Goal: Communication & Community: Answer question/provide support

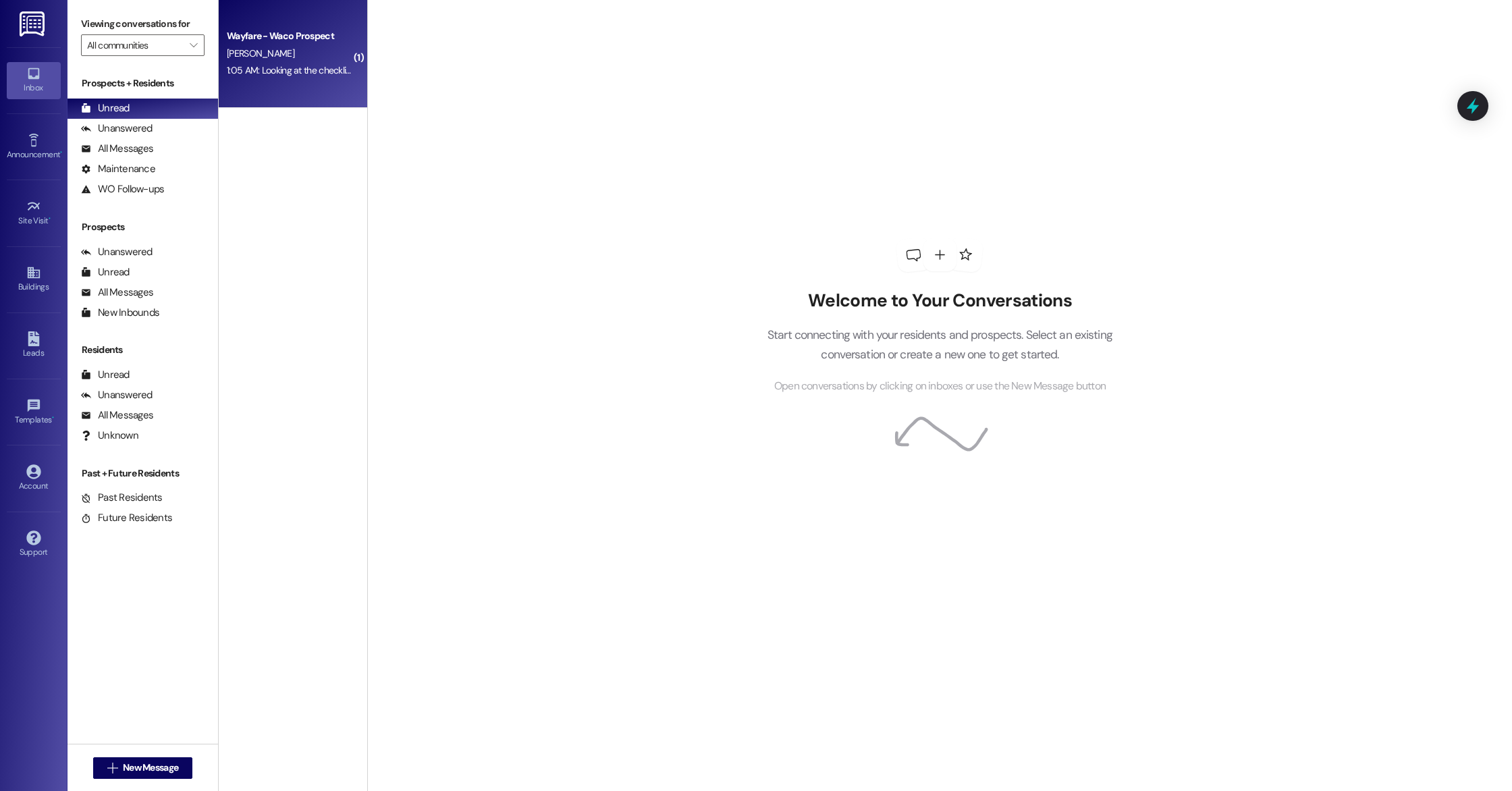
click at [301, 60] on div "[PERSON_NAME]" at bounding box center [289, 54] width 128 height 17
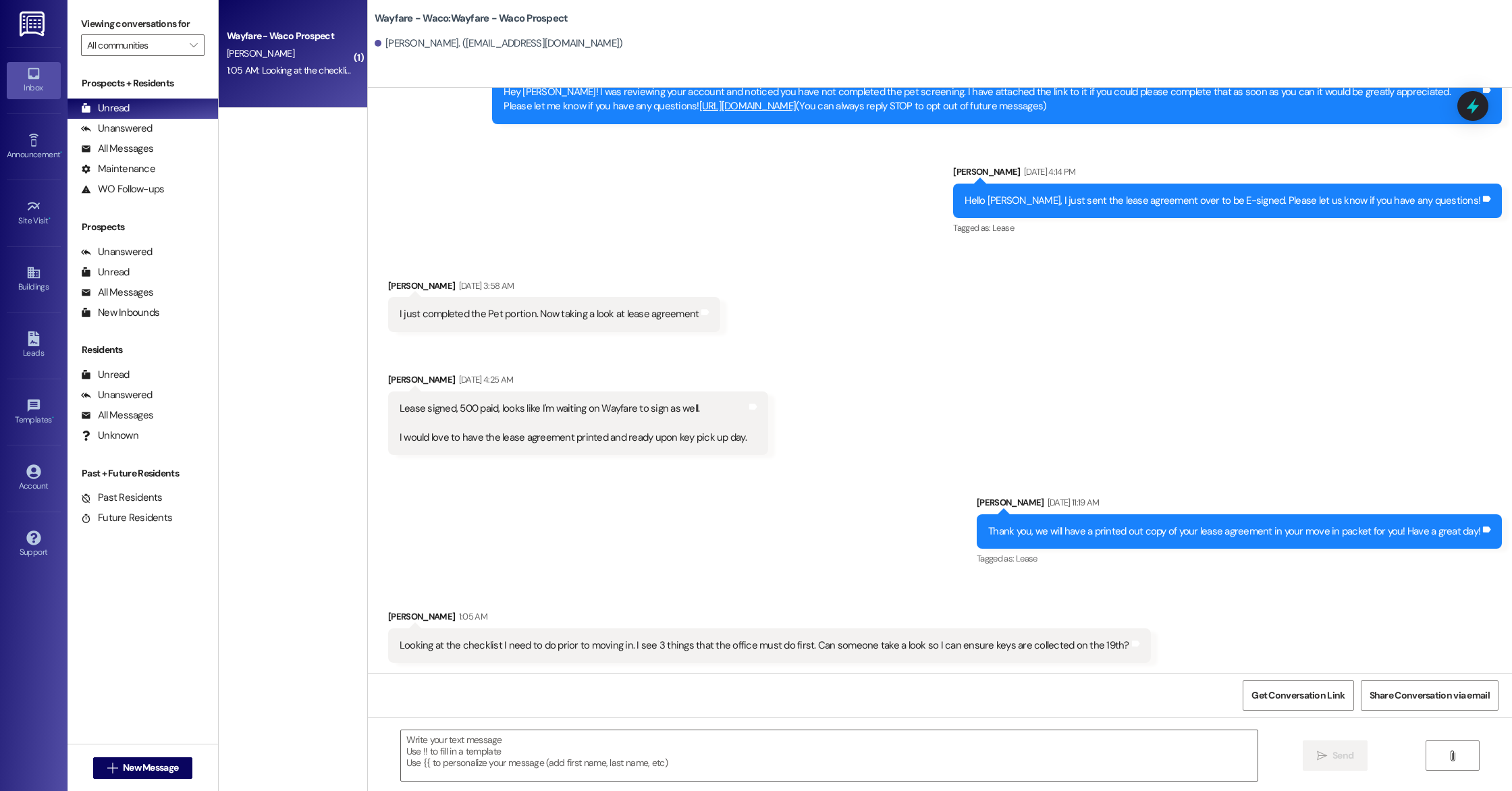
scroll to position [73, 0]
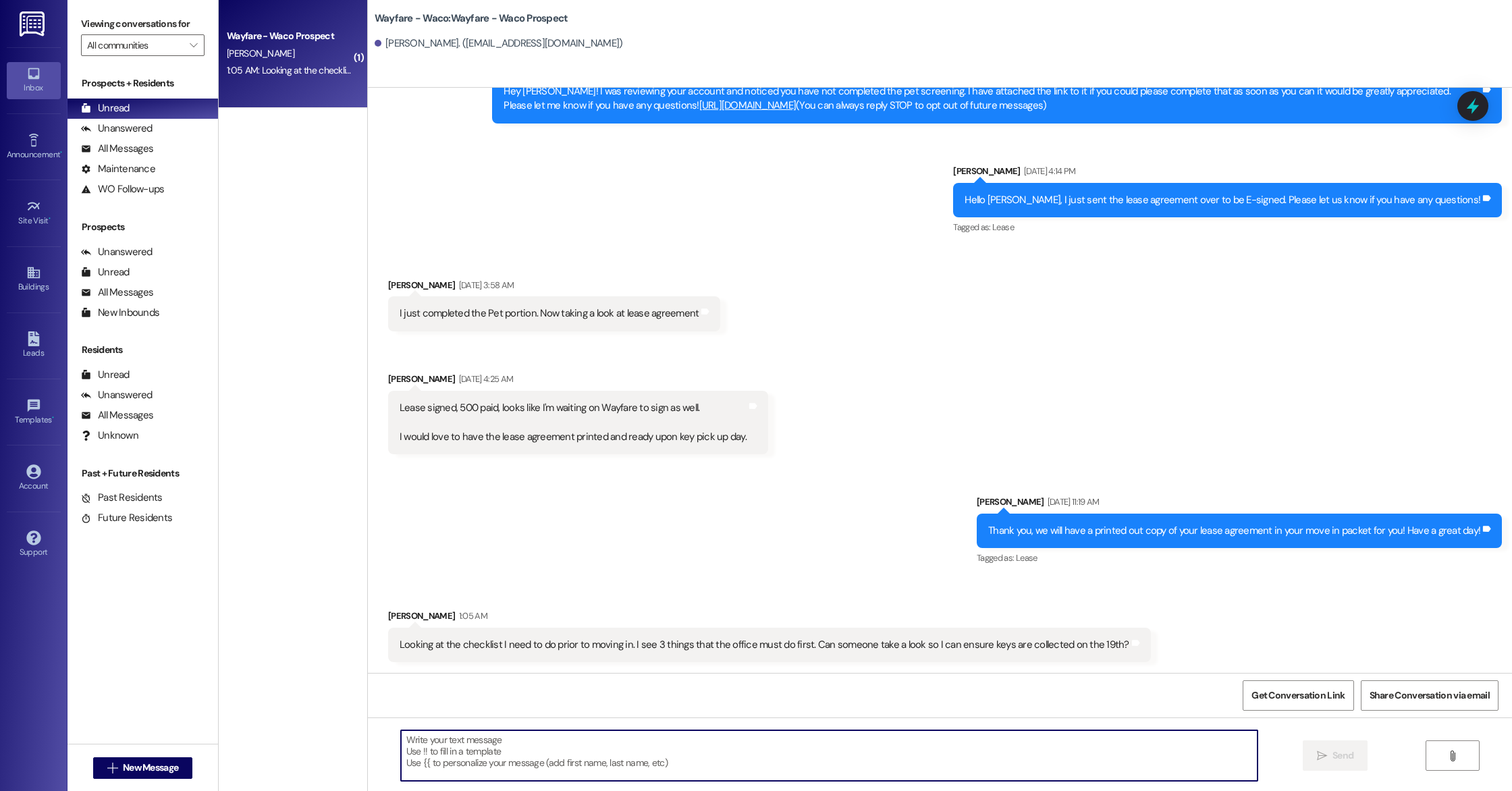
click at [584, 759] on textarea at bounding box center [829, 756] width 857 height 51
type textarea "B"
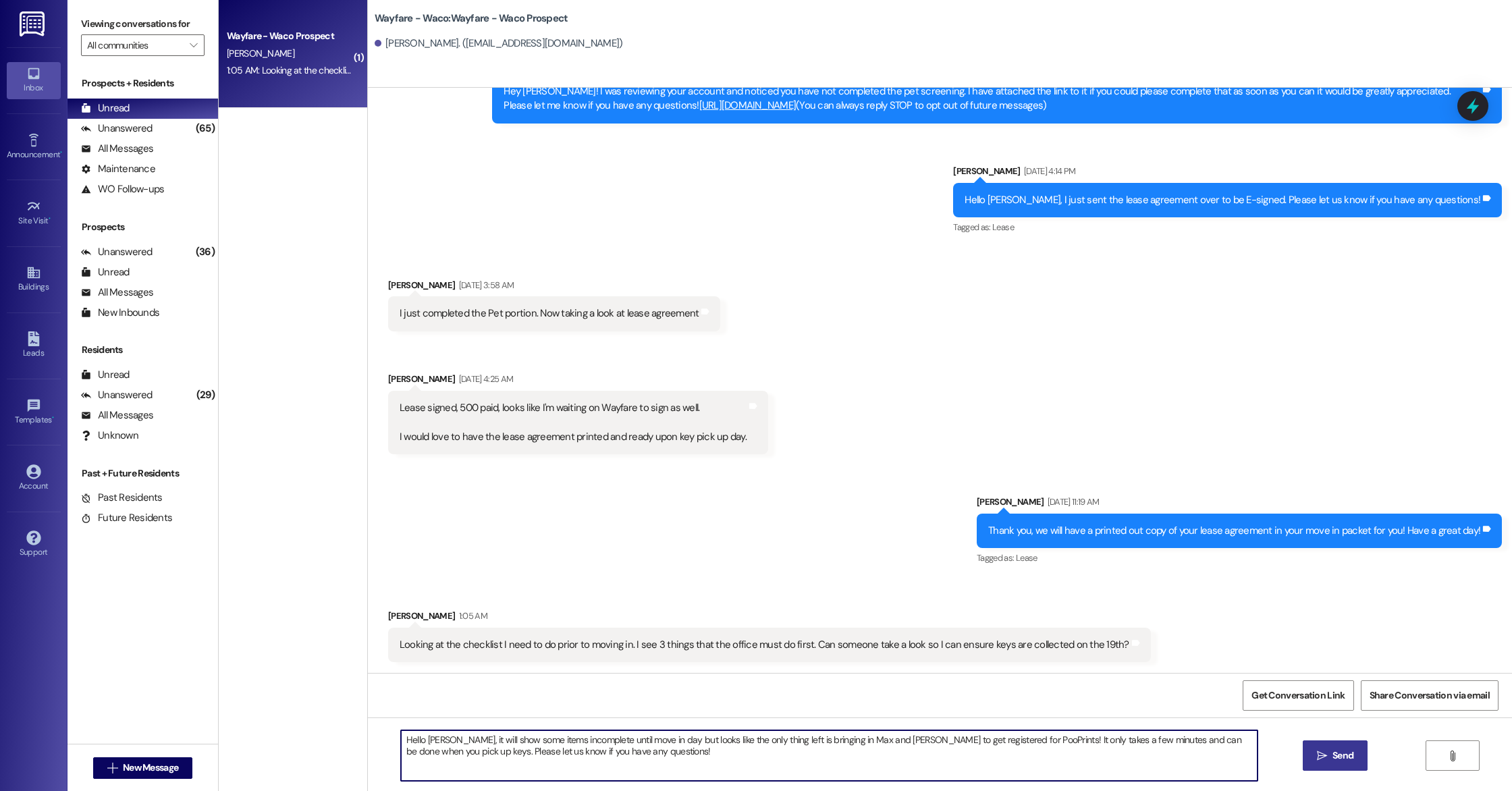
type textarea "Hello [PERSON_NAME], it will show some items incomplete until move in day but l…"
click at [1319, 766] on button " Send" at bounding box center [1336, 756] width 66 height 30
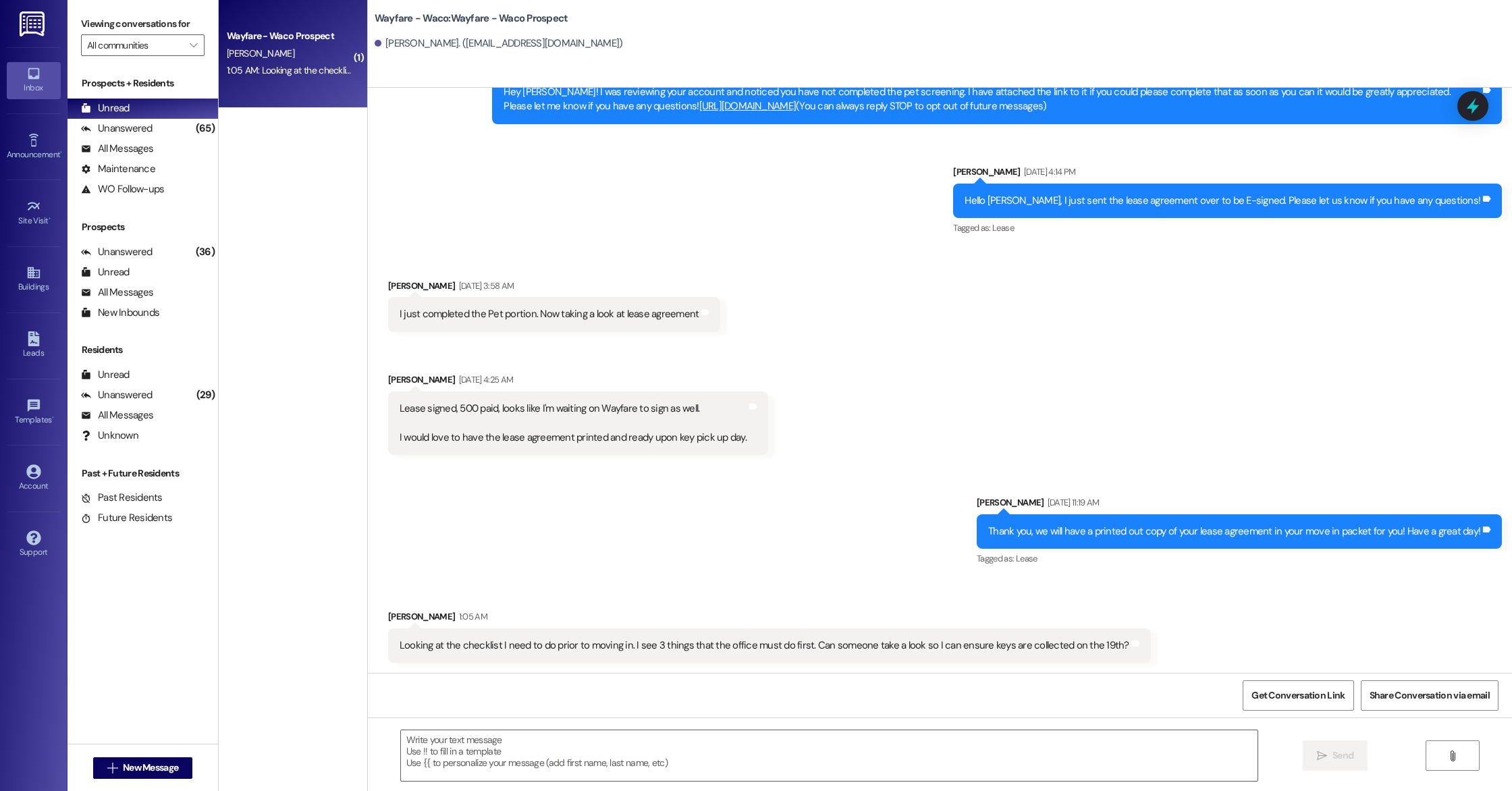
scroll to position [182, 0]
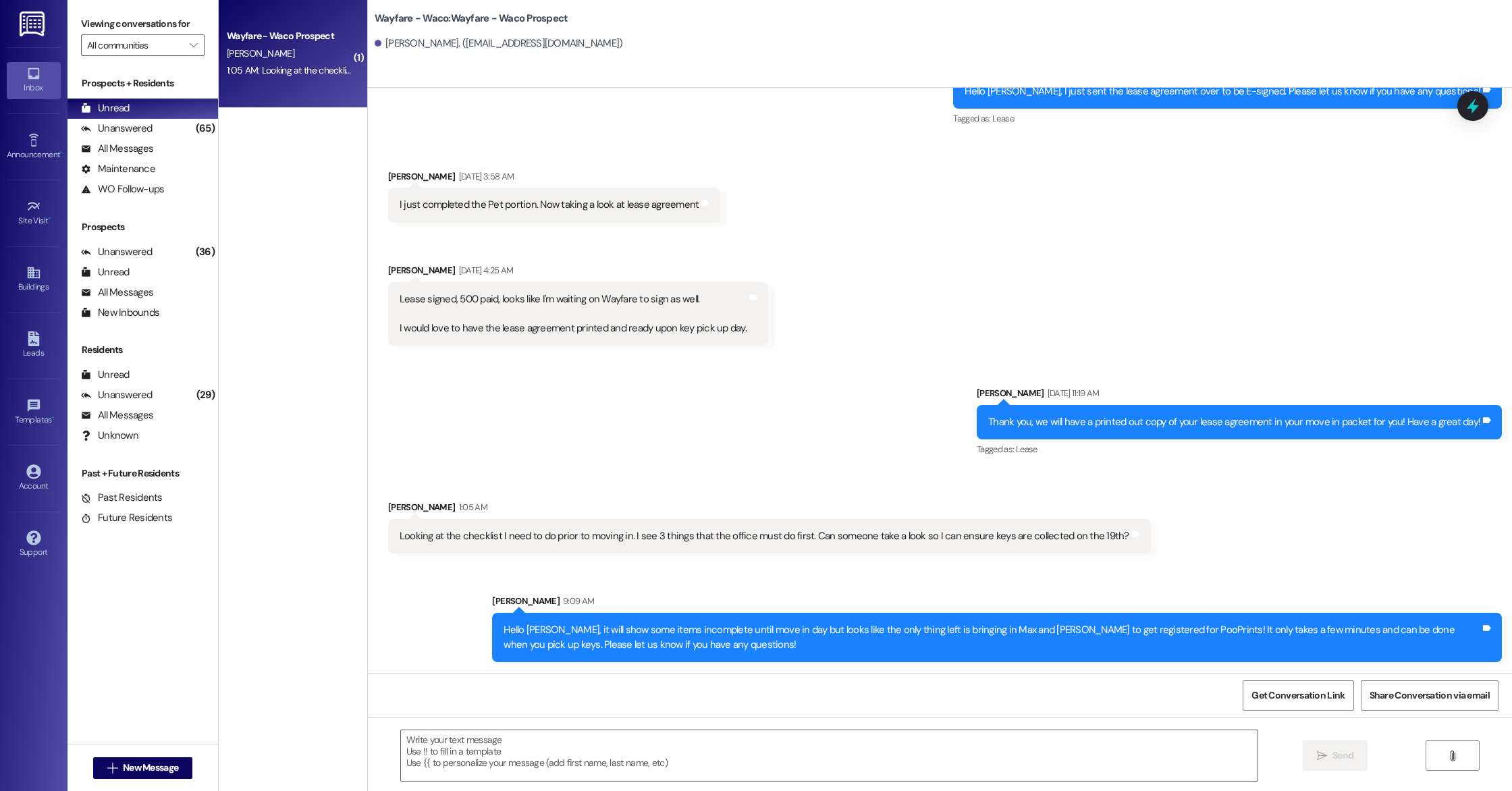
click at [43, 367] on div "Leads Go to Leads" at bounding box center [34, 345] width 54 height 66
click at [41, 345] on link "Leads" at bounding box center [34, 345] width 54 height 36
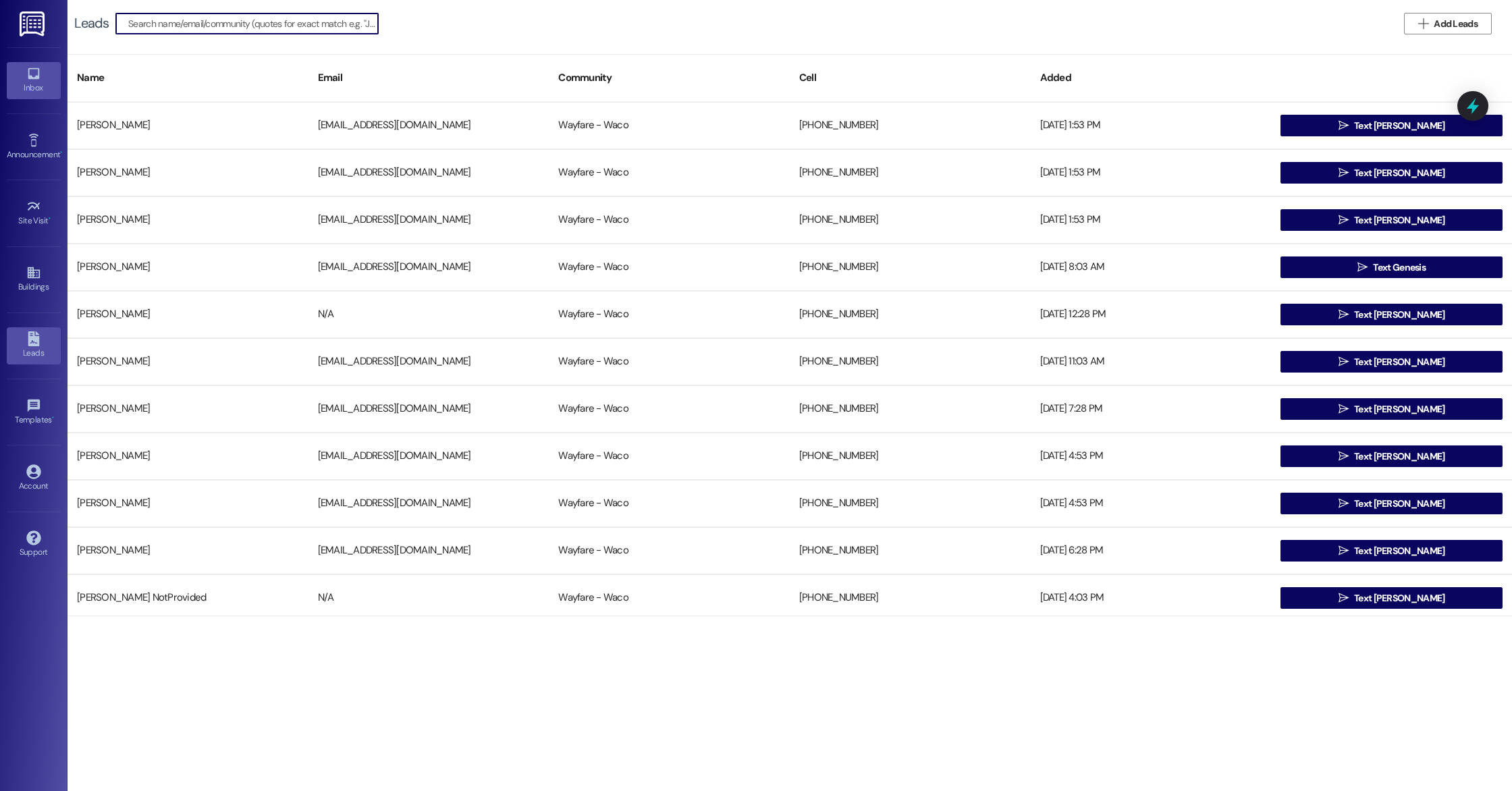
click at [31, 84] on div "Inbox" at bounding box center [34, 88] width 67 height 14
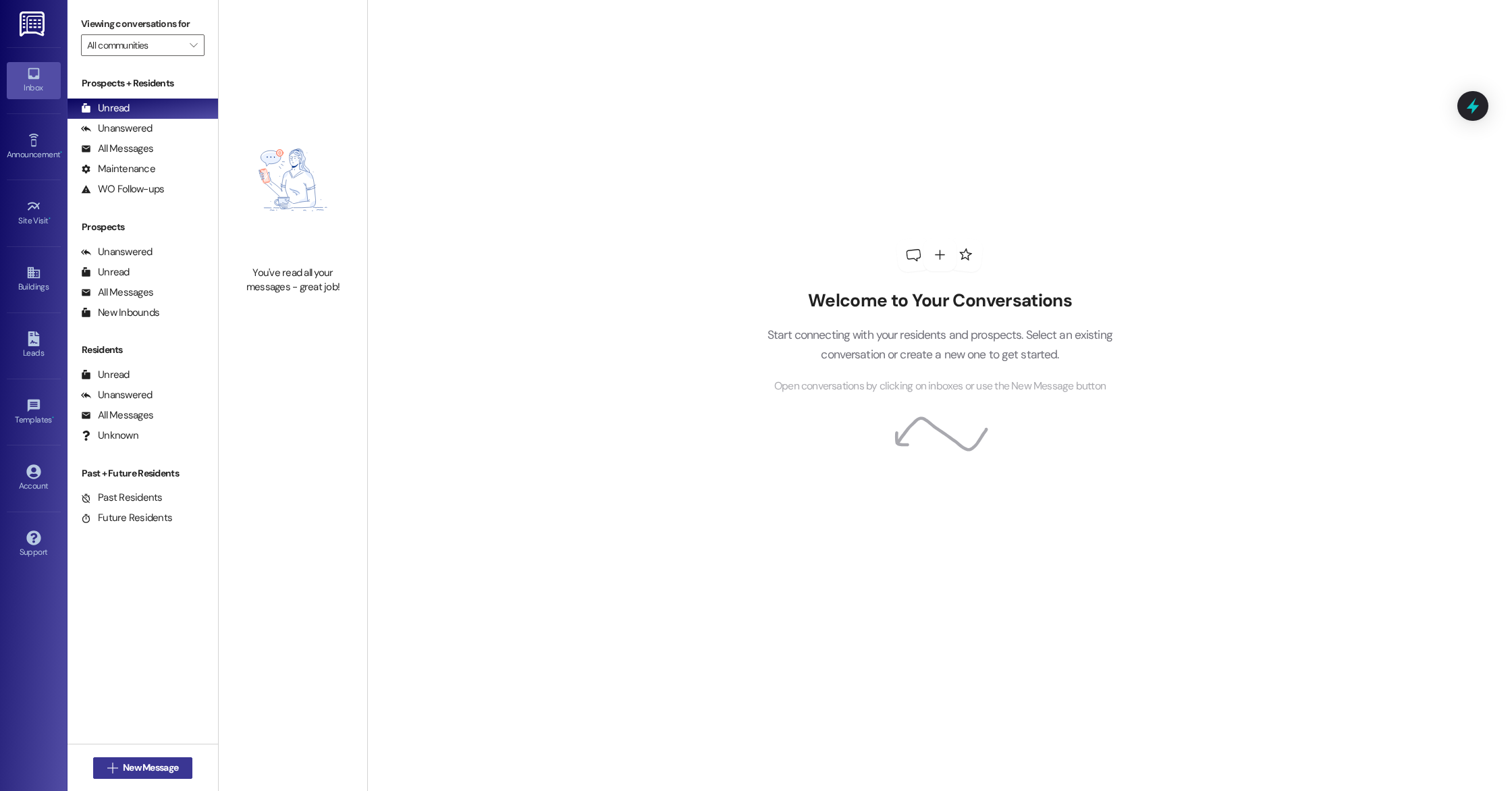
click at [135, 766] on span "New Message" at bounding box center [150, 768] width 55 height 14
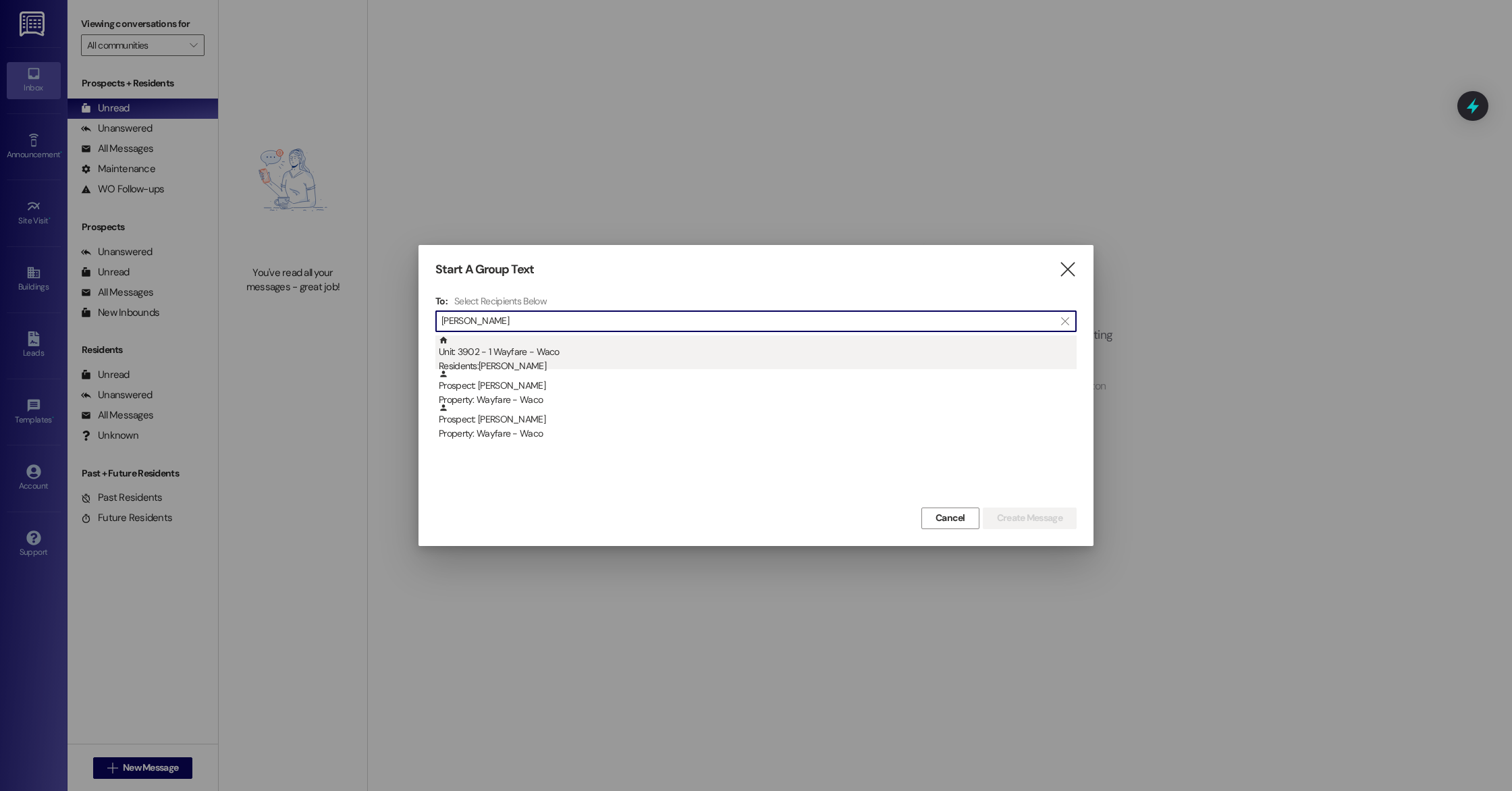
type input "cynthia"
click at [513, 356] on div "Unit: 3902 - 1 Wayfare - Waco Residents: Cynthia Flores" at bounding box center [757, 355] width 638 height 39
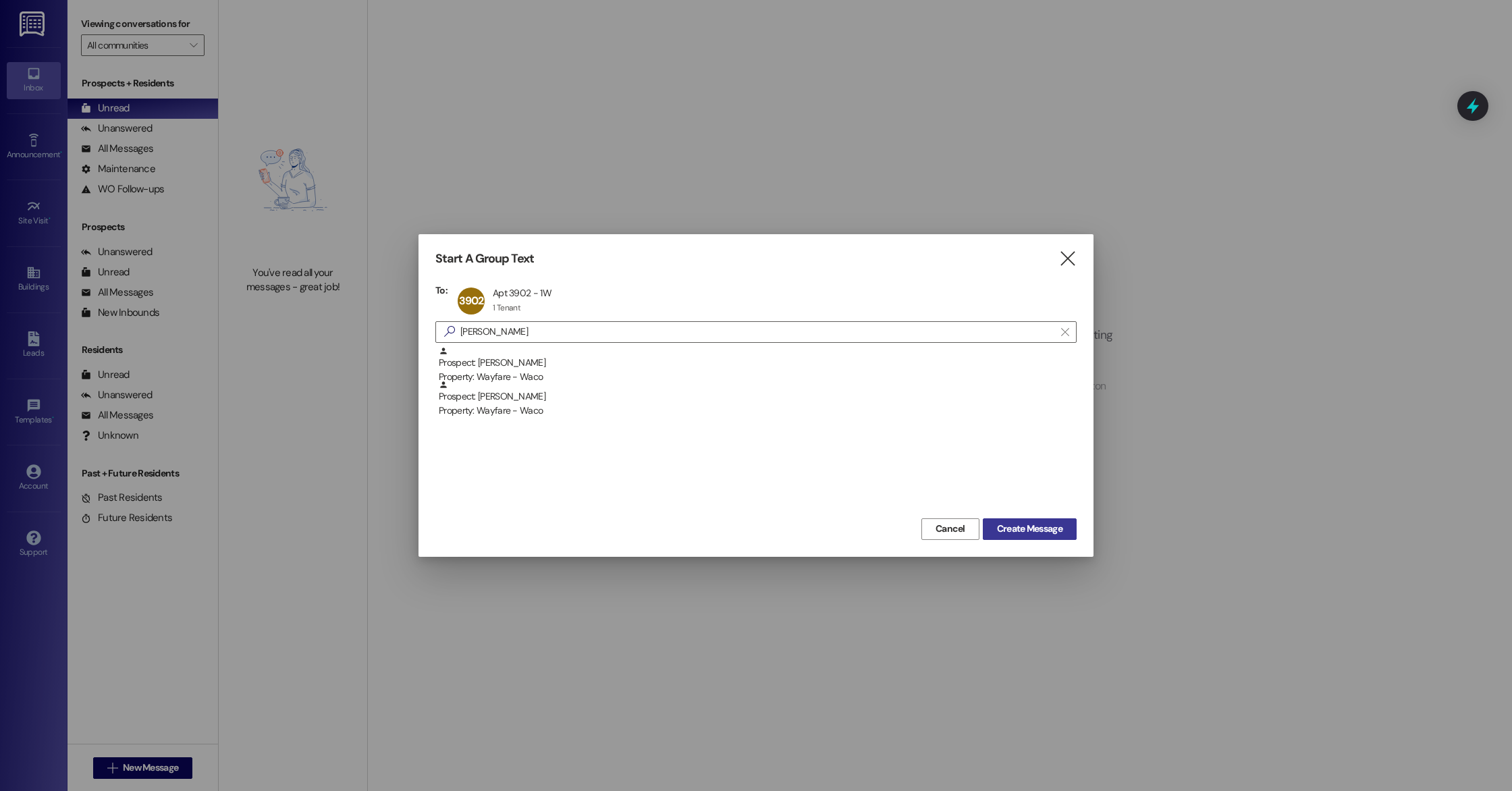
click at [1041, 522] on span "Create Message" at bounding box center [1030, 528] width 66 height 14
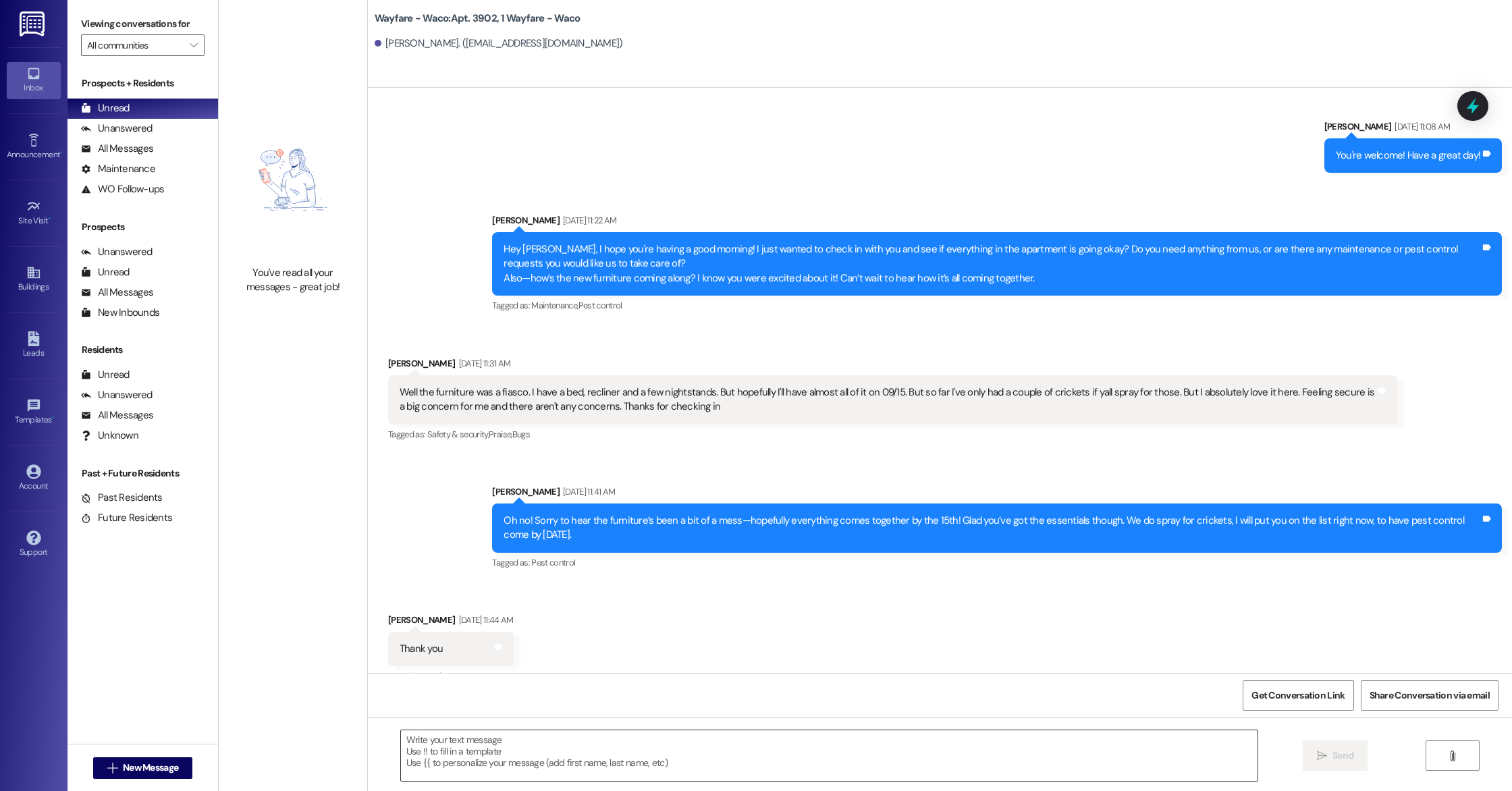
scroll to position [435, 0]
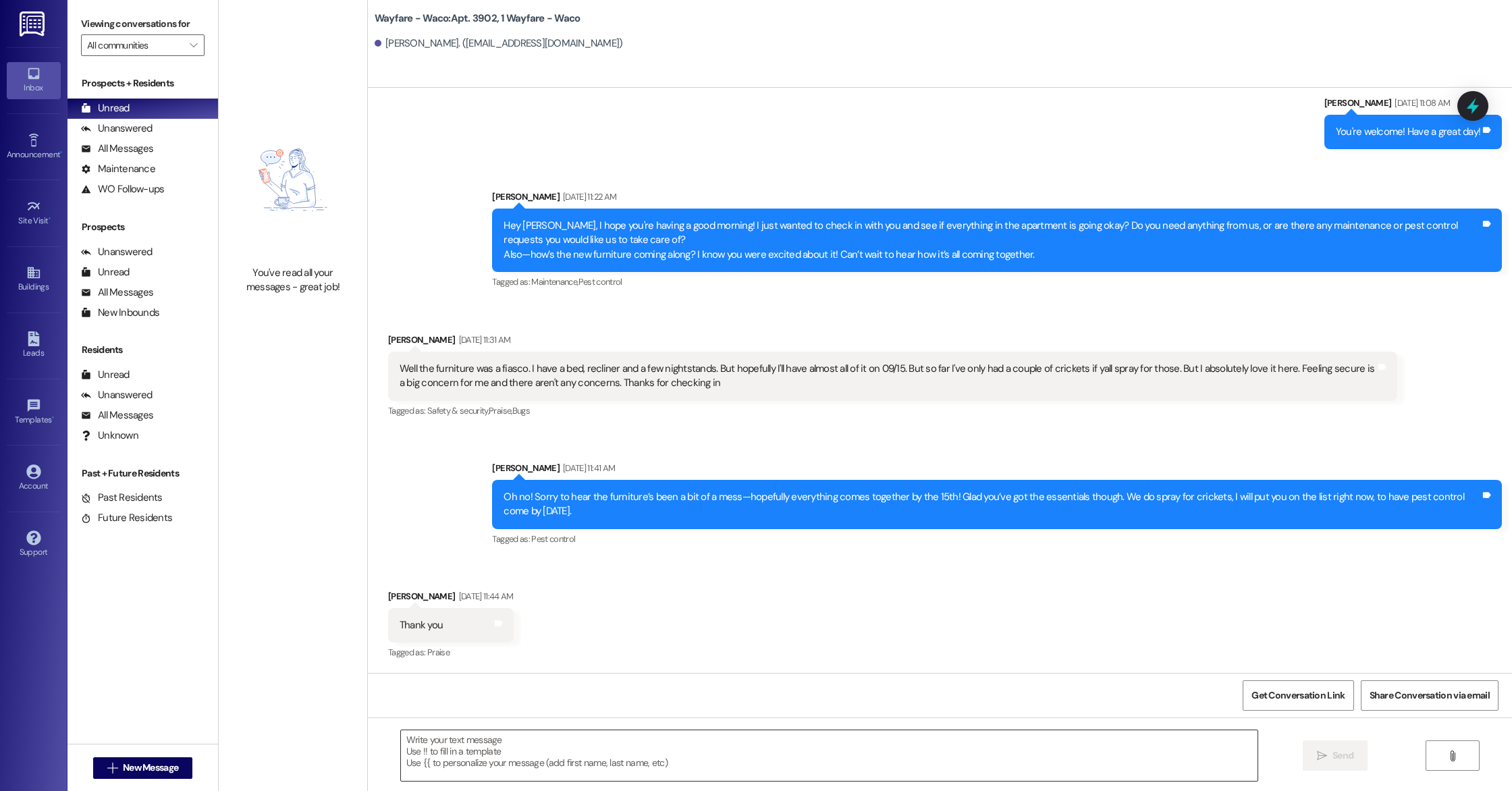
click at [681, 750] on textarea at bounding box center [829, 756] width 857 height 51
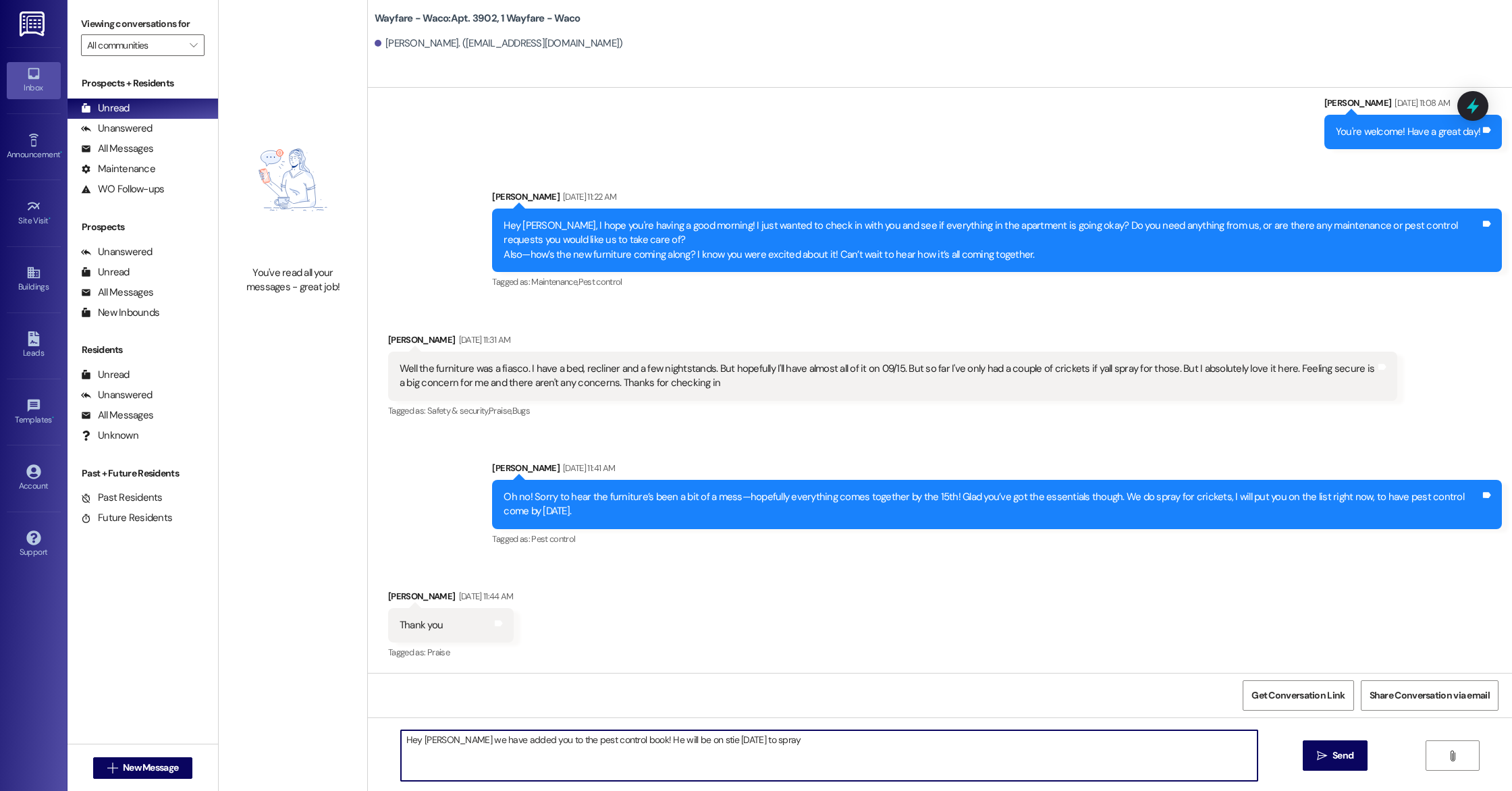
click at [686, 741] on textarea "Hey Cynthia we have added you to the pest control book! He will be on stie tomo…" at bounding box center [829, 756] width 857 height 51
click at [798, 744] on textarea "Hey Cynthia we have added you to the pest control book! He will be on site tomo…" at bounding box center [829, 756] width 857 height 51
paste textarea "Hello, this is a friendly reminder that pest control will be on-site tomorrow. …"
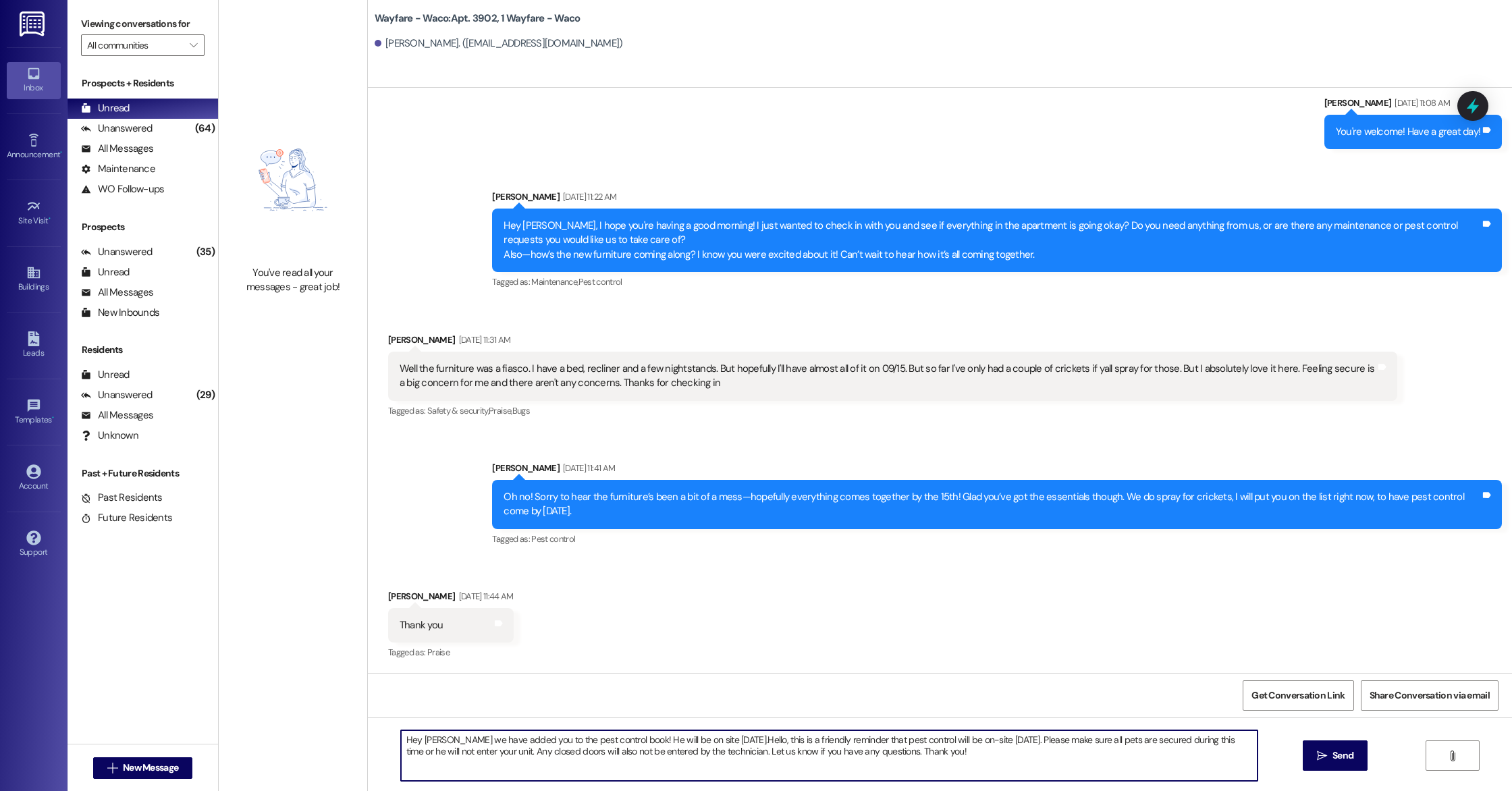
drag, startPoint x: 1021, startPoint y: 737, endPoint x: 731, endPoint y: 739, distance: 290.0
click at [731, 739] on textarea "Hey Cynthia we have added you to the pest control book! He will be on site tomo…" at bounding box center [829, 756] width 857 height 51
click at [813, 756] on textarea "Hey Cynthia we have added you to the pest control book! He will be on site tomo…" at bounding box center [829, 756] width 857 height 51
type textarea "Hey Cynthia we have added you to the pest control book! He will be on site tomo…"
click at [1340, 756] on span "Send" at bounding box center [1343, 756] width 21 height 14
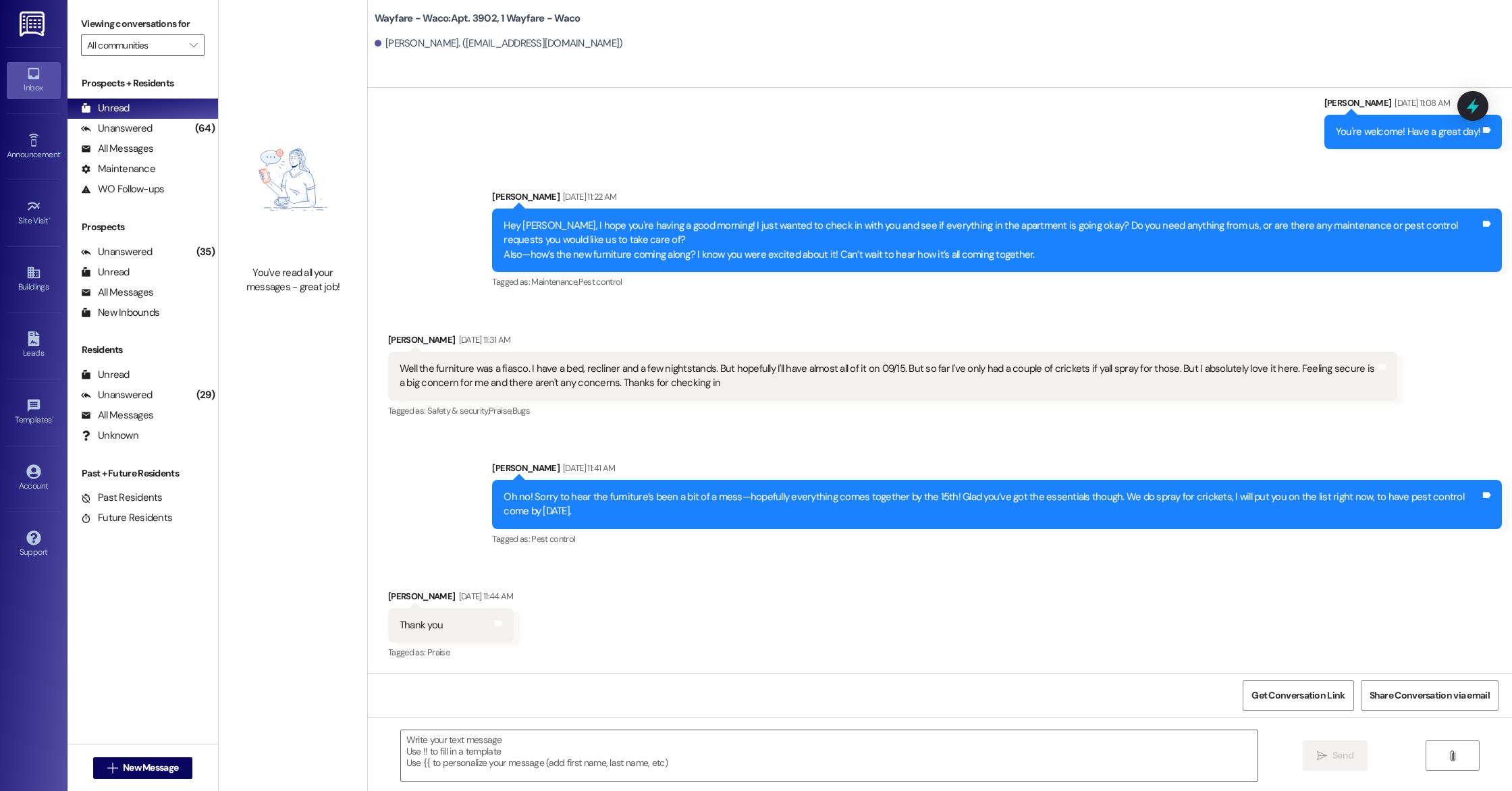
scroll to position [867, 0]
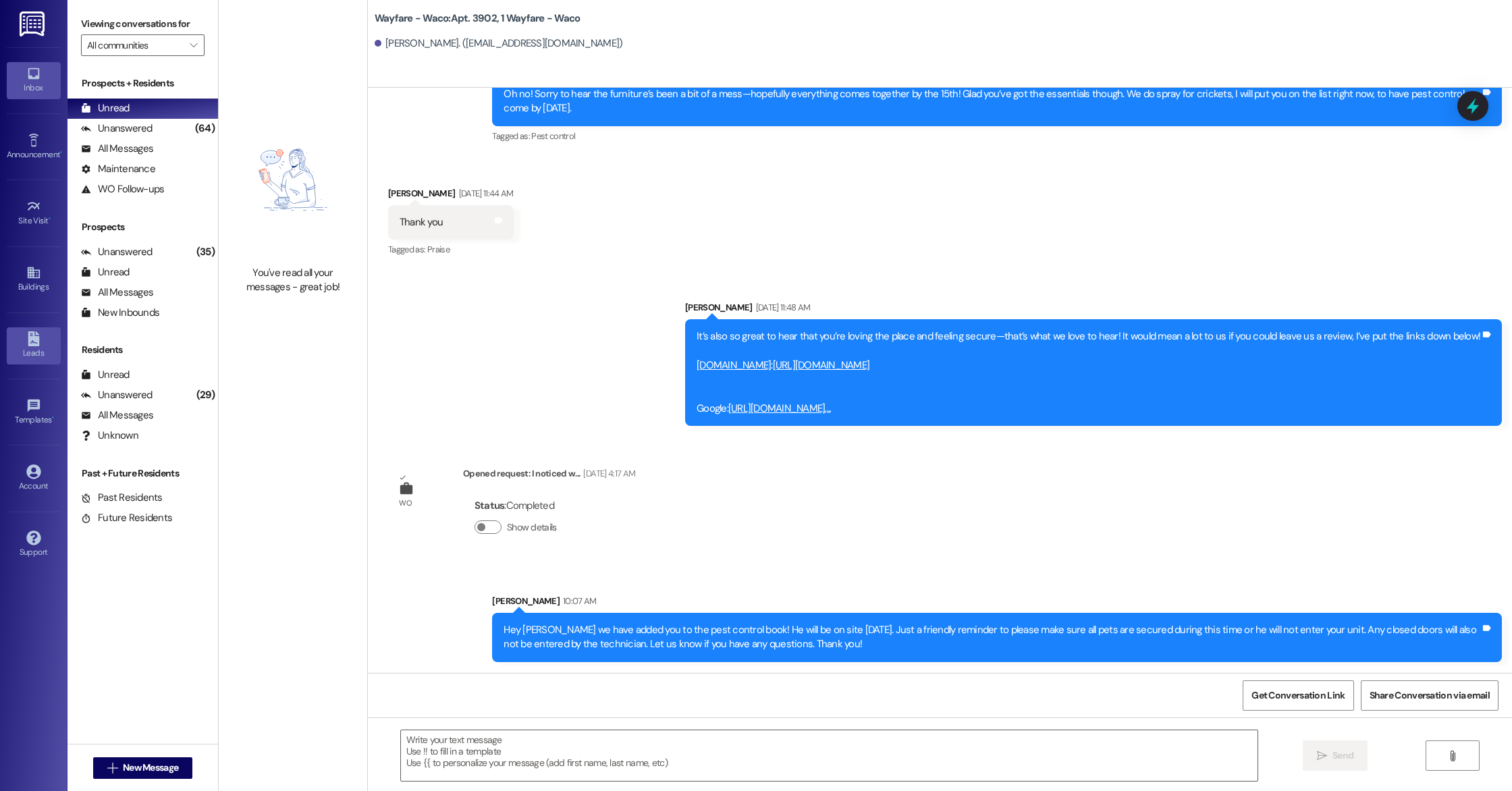
click at [38, 356] on div "Leads" at bounding box center [34, 353] width 67 height 14
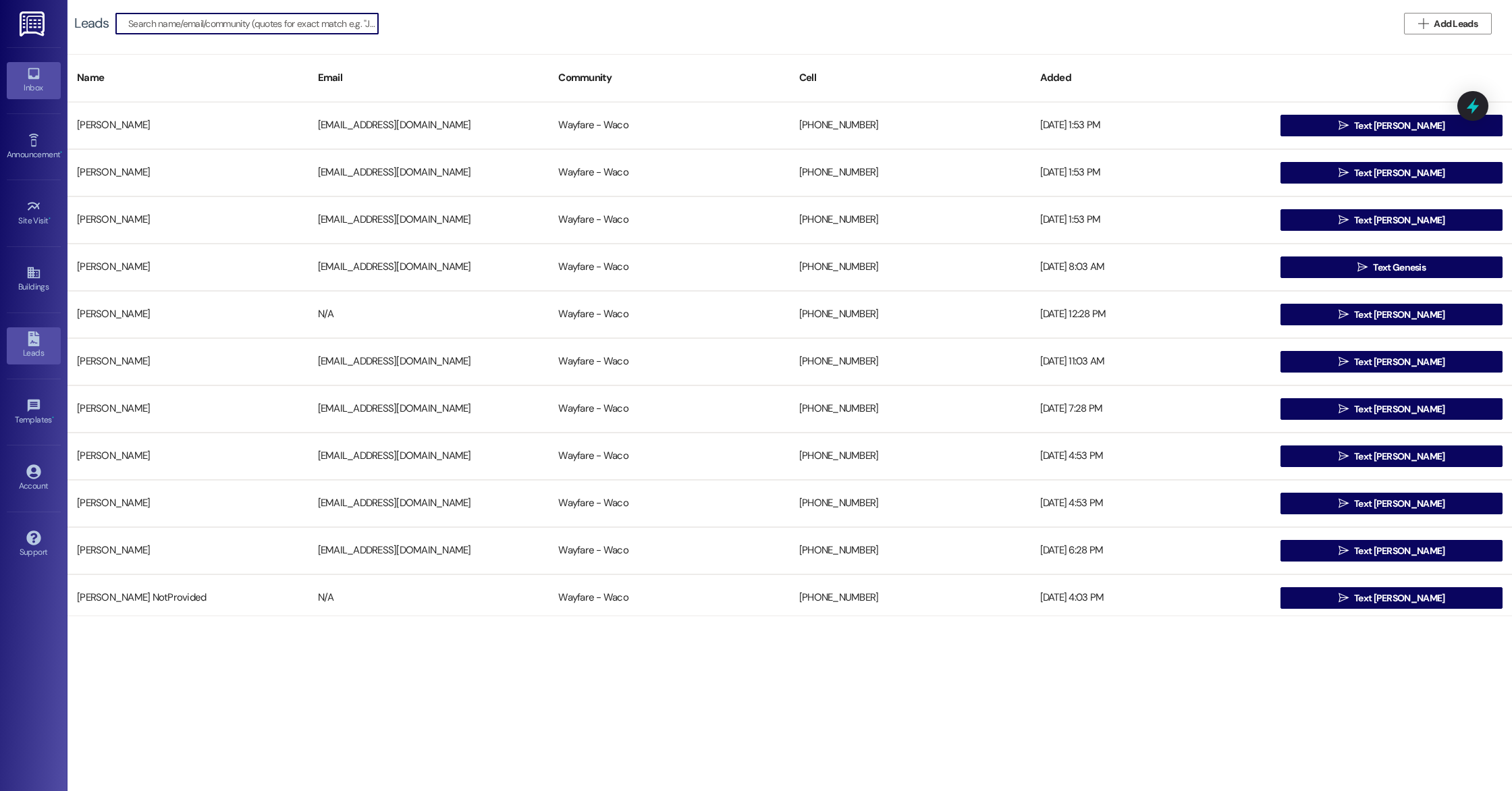
click at [30, 85] on div "Inbox" at bounding box center [34, 88] width 67 height 14
